Goal: Check status: Verify the current state of an ongoing process or item

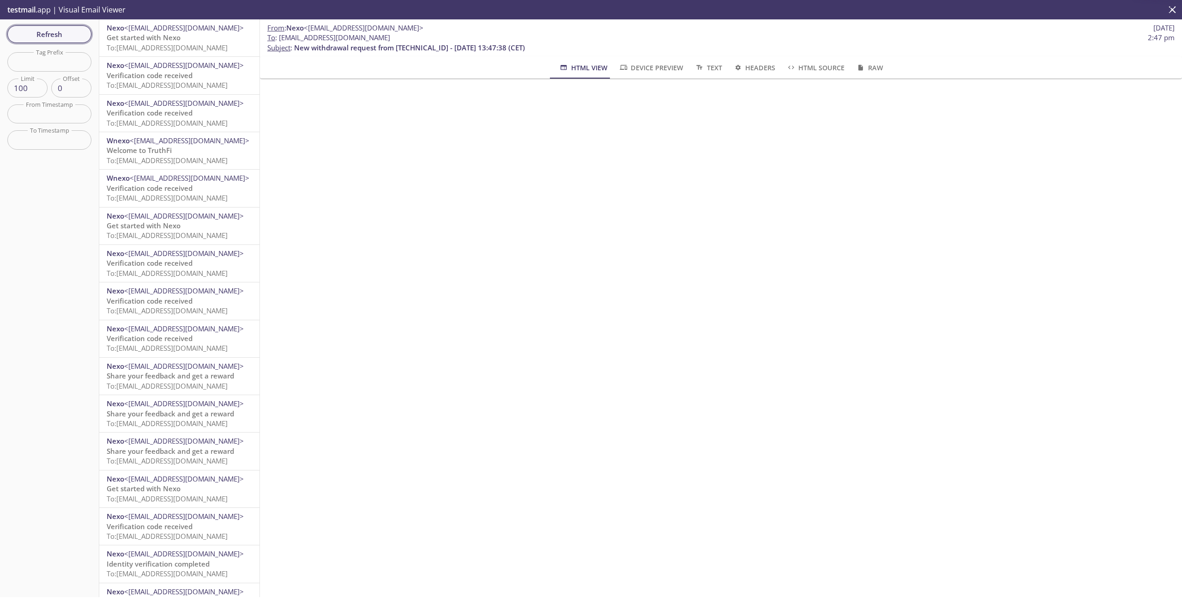
click at [64, 33] on span "Refresh" at bounding box center [49, 34] width 69 height 12
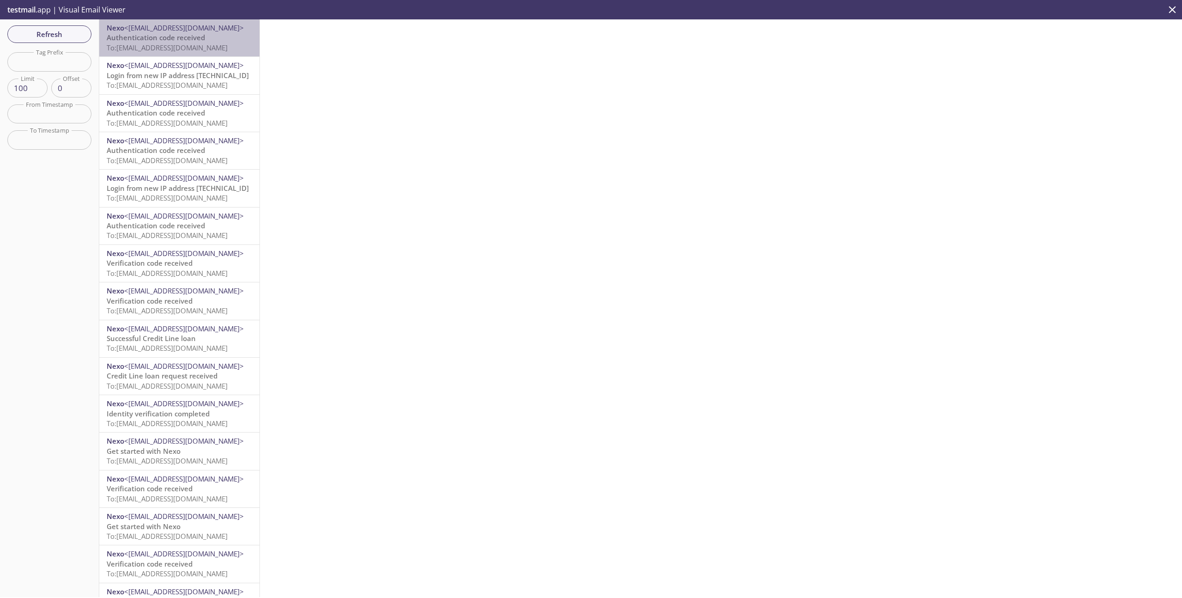
click at [182, 47] on span "To: [EMAIL_ADDRESS][DOMAIN_NAME]" at bounding box center [167, 47] width 121 height 9
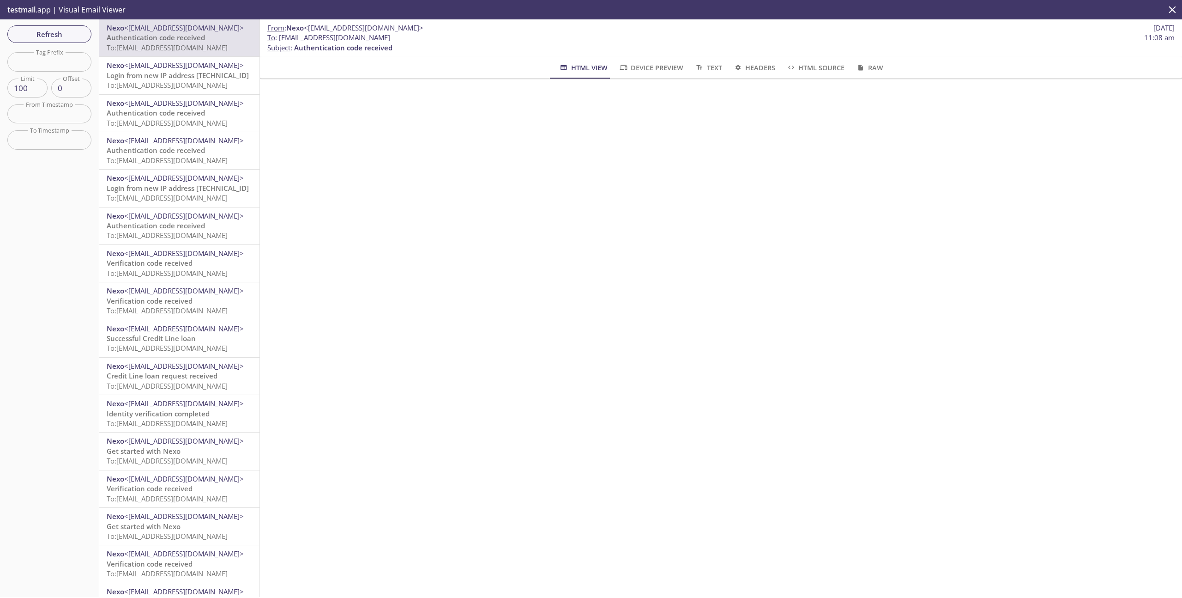
click at [1174, 15] on icon "close" at bounding box center [1172, 10] width 12 height 12
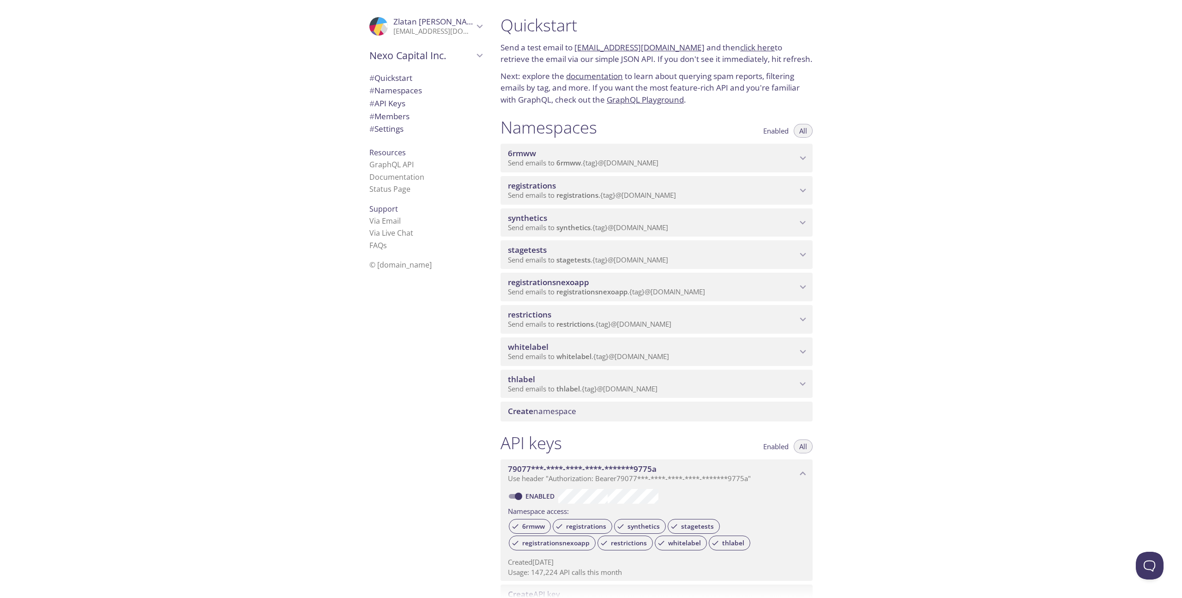
click at [748, 228] on p "Send emails to synthetics . {tag} @[DOMAIN_NAME]" at bounding box center [652, 227] width 289 height 9
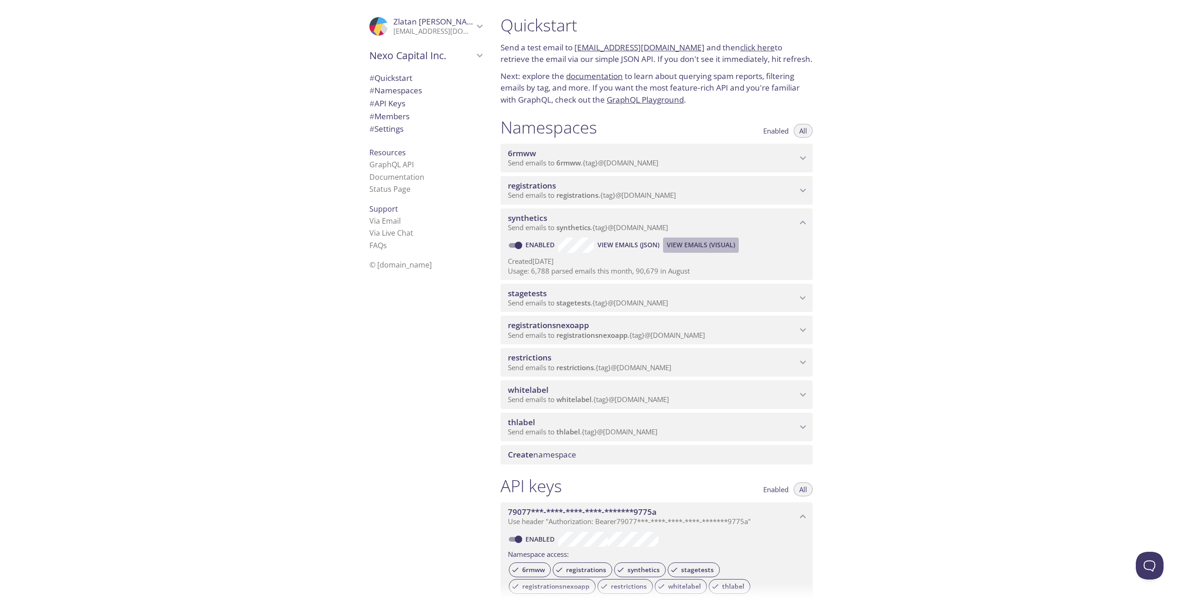
click at [695, 239] on button "View Emails (Visual)" at bounding box center [701, 244] width 76 height 15
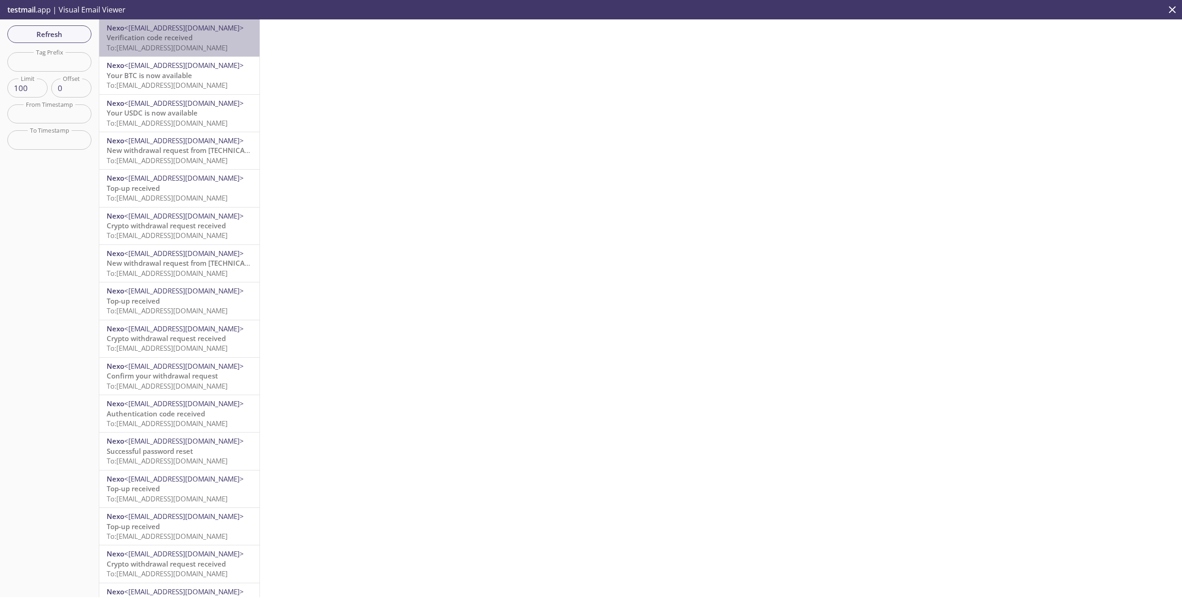
click at [199, 51] on span "To: [EMAIL_ADDRESS][DOMAIN_NAME]" at bounding box center [167, 47] width 121 height 9
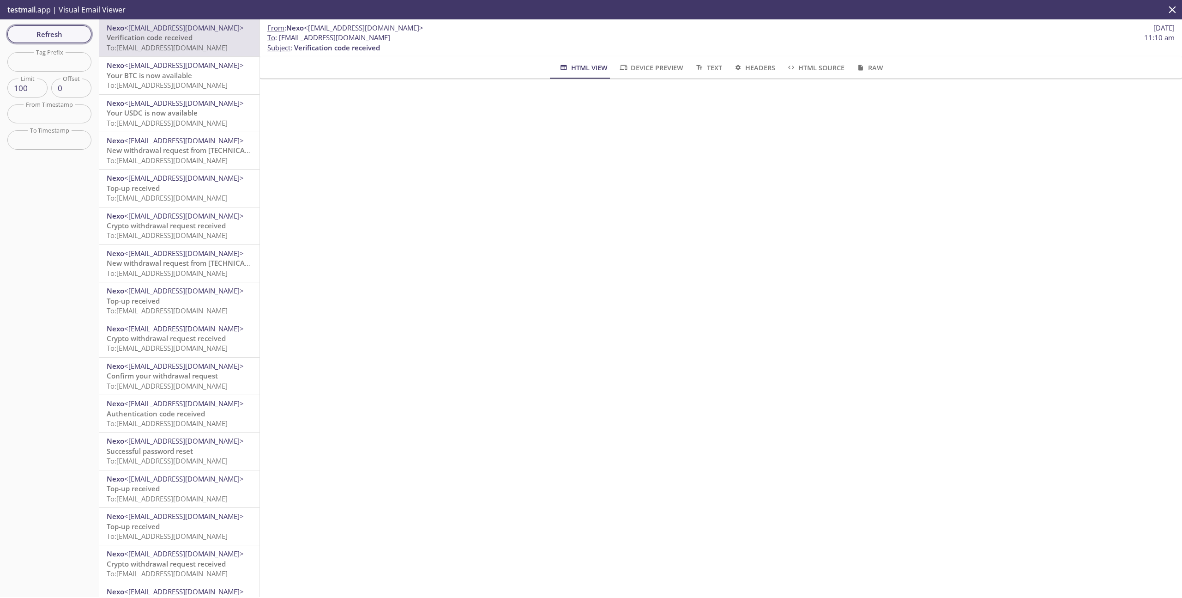
click at [31, 28] on span "Refresh" at bounding box center [49, 34] width 69 height 12
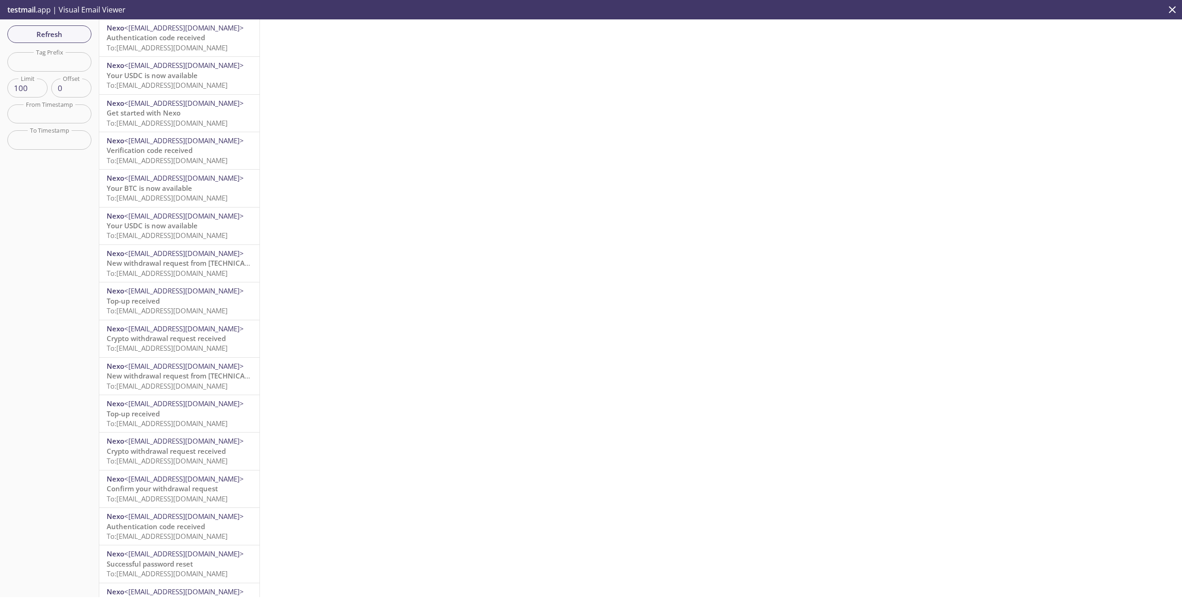
click at [186, 48] on span "To: [EMAIL_ADDRESS][DOMAIN_NAME]" at bounding box center [167, 47] width 121 height 9
